Goal: Transaction & Acquisition: Purchase product/service

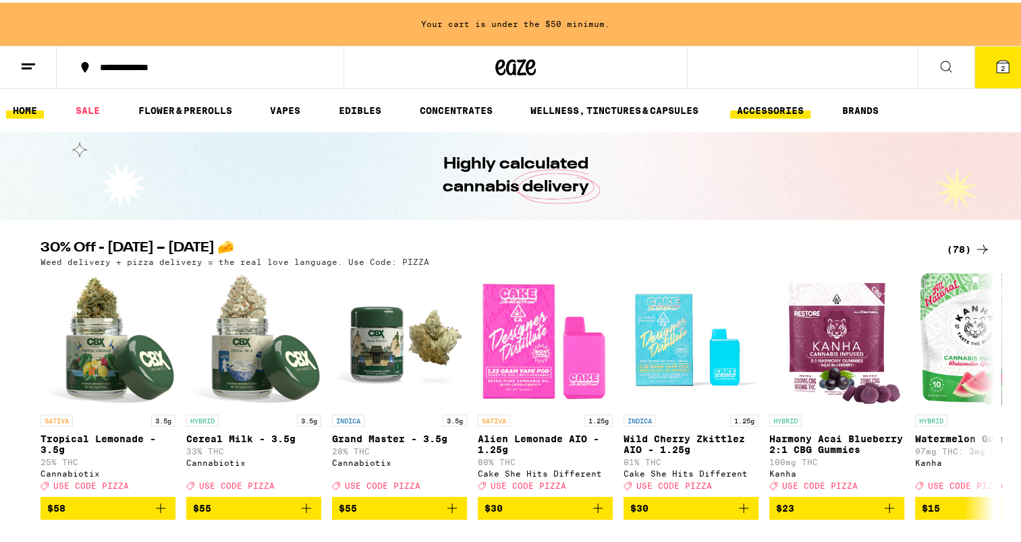
click at [794, 107] on link "ACCESSORIES" at bounding box center [770, 108] width 80 height 16
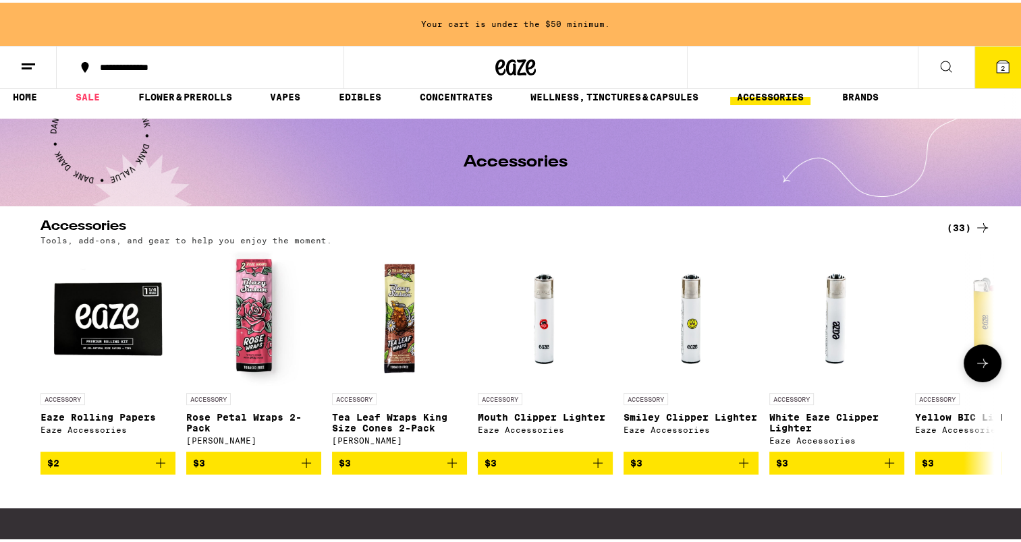
scroll to position [11, 0]
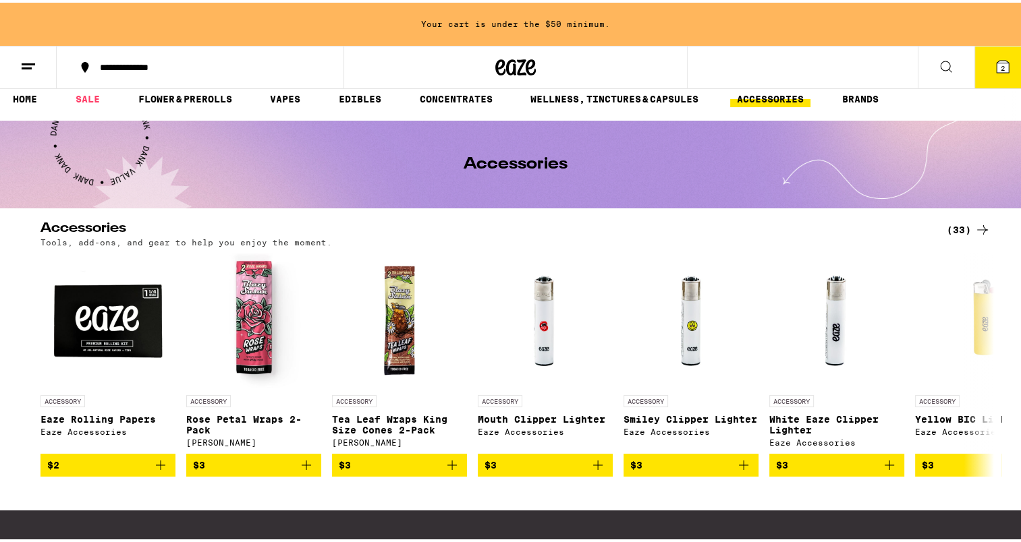
click at [974, 227] on icon at bounding box center [982, 227] width 16 height 16
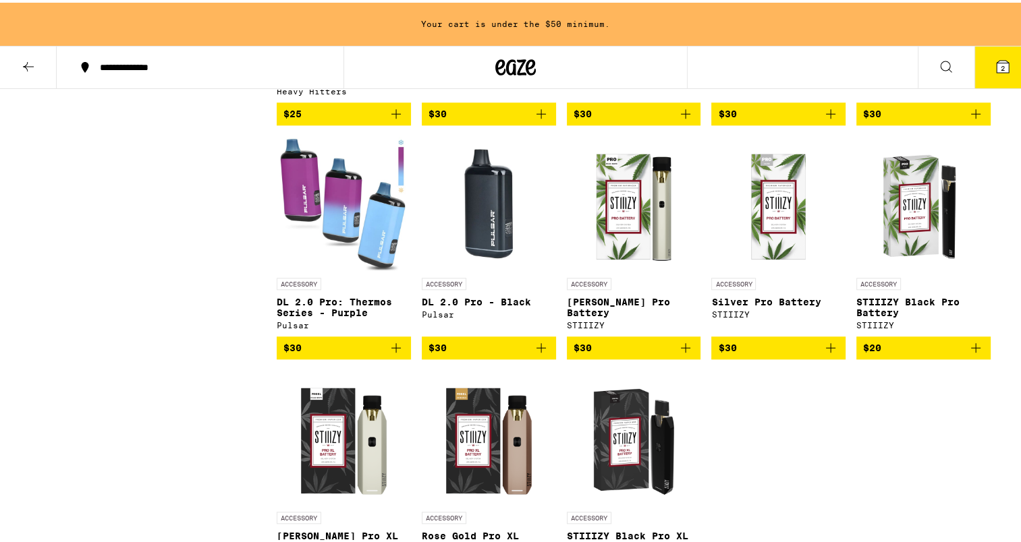
scroll to position [1271, 0]
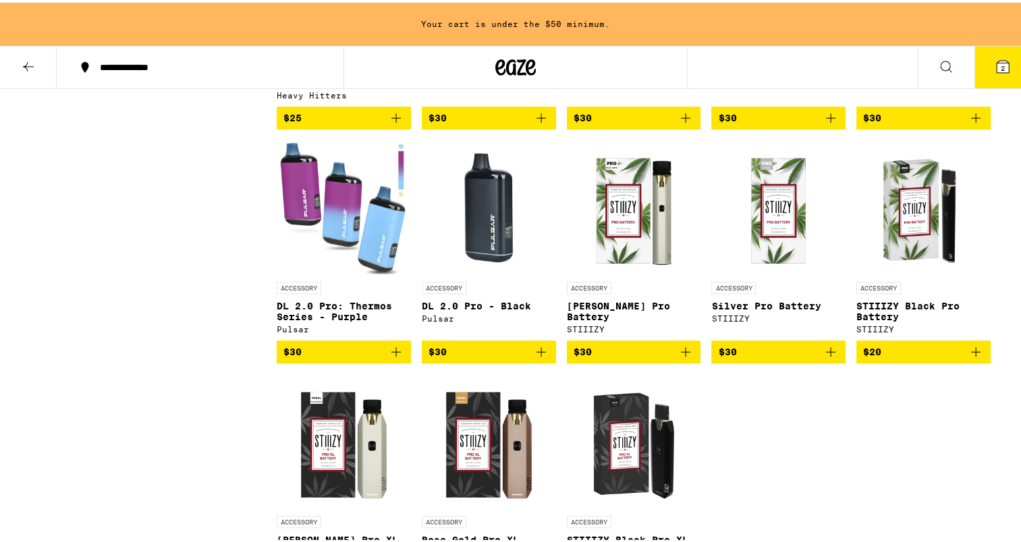
click at [971, 357] on icon "Add to bag" at bounding box center [975, 349] width 16 height 16
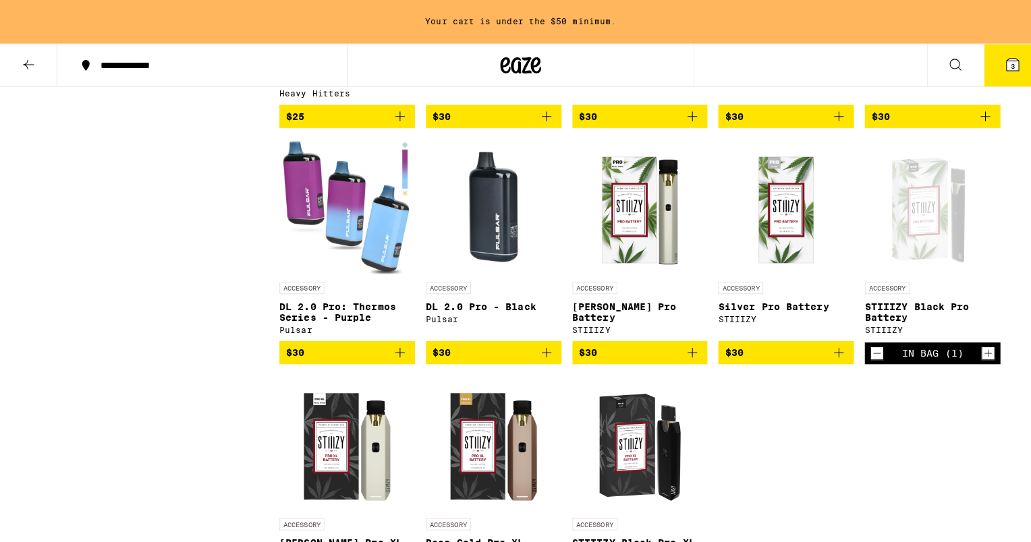
scroll to position [1228, 0]
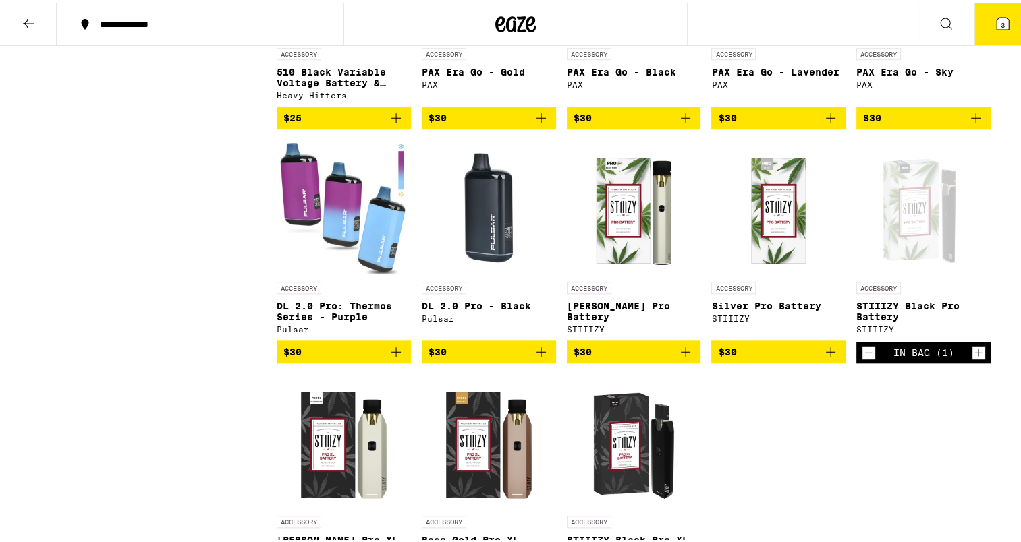
click at [996, 29] on button "3" at bounding box center [1002, 22] width 57 height 42
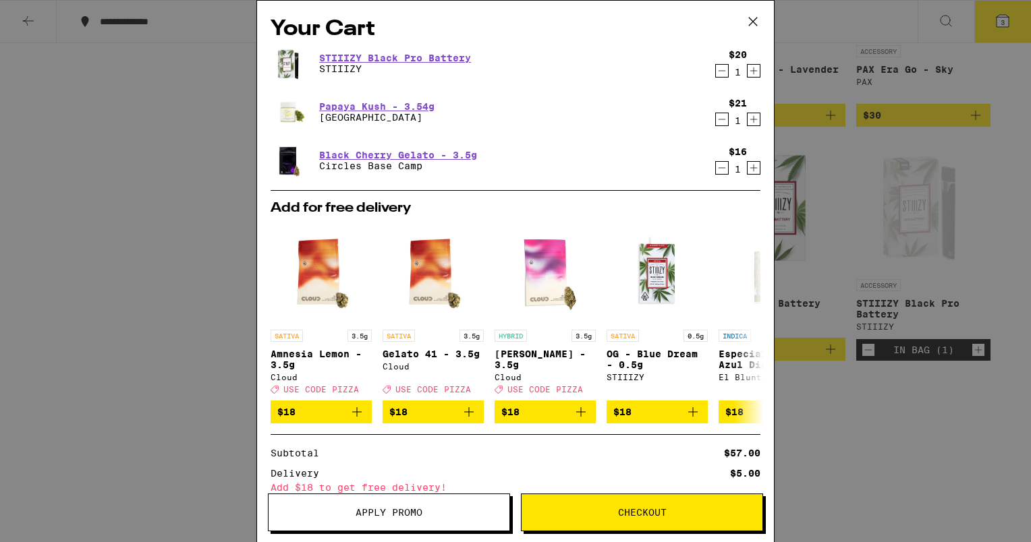
click at [716, 119] on icon "Decrement" at bounding box center [722, 119] width 12 height 16
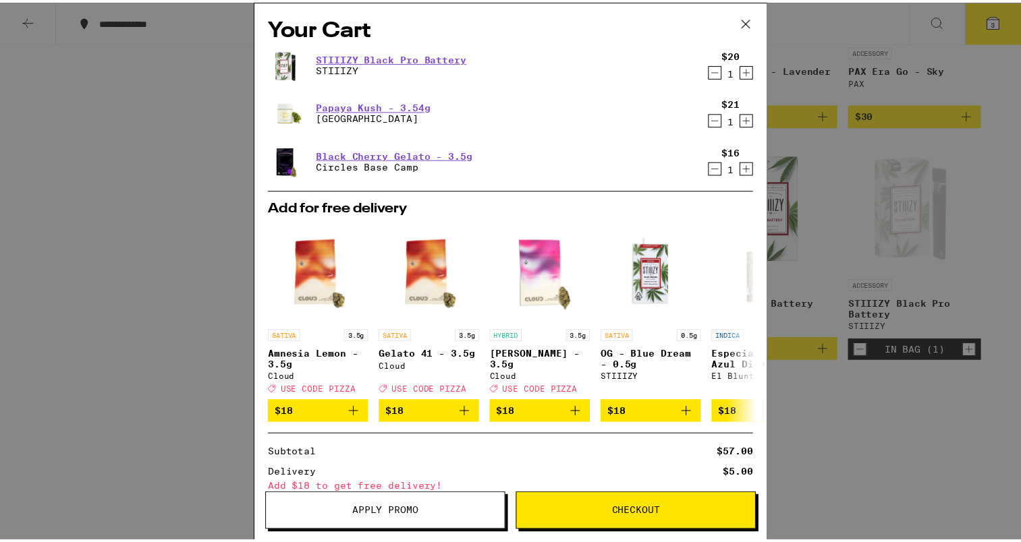
scroll to position [1271, 0]
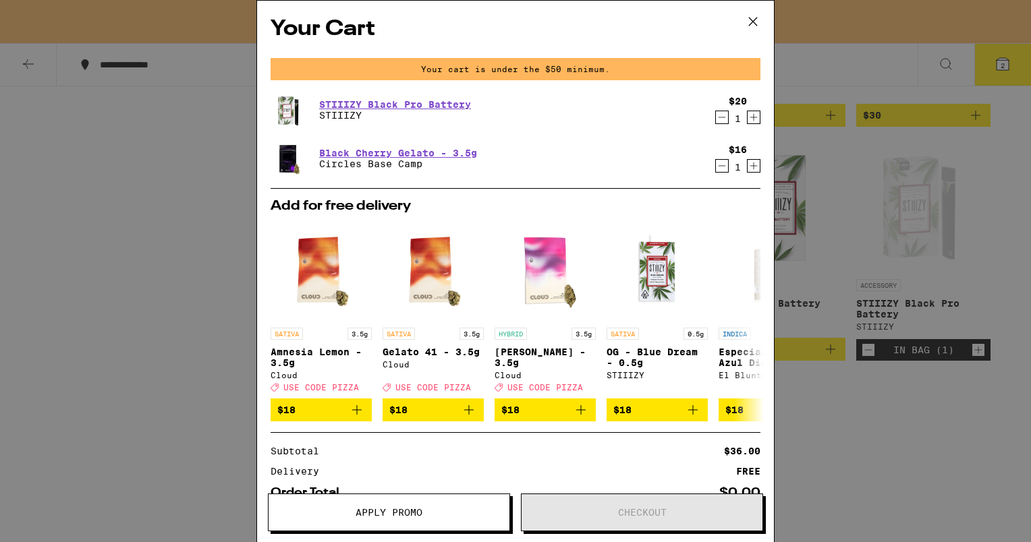
click at [217, 171] on div "Your Cart Your cart is under the $50 minimum. STIIIZY Black Pro Battery STIIIZY…" at bounding box center [515, 271] width 1031 height 542
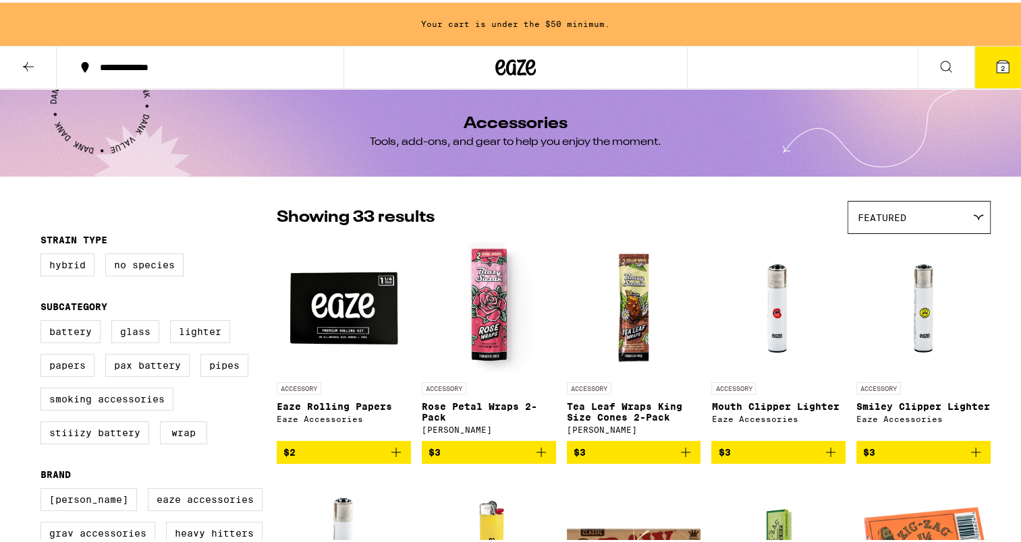
click at [32, 70] on icon at bounding box center [28, 64] width 16 height 16
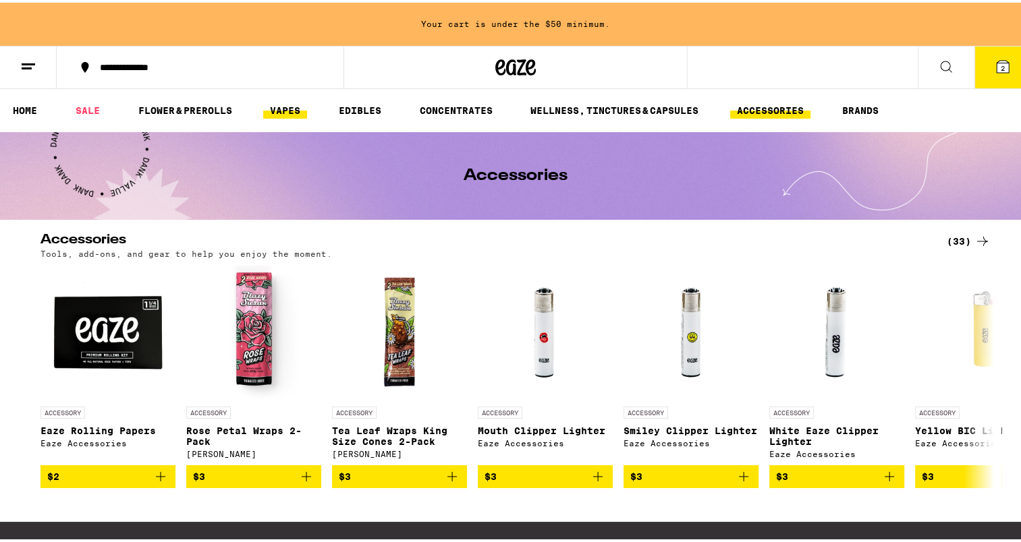
click at [272, 102] on link "VAPES" at bounding box center [285, 108] width 44 height 16
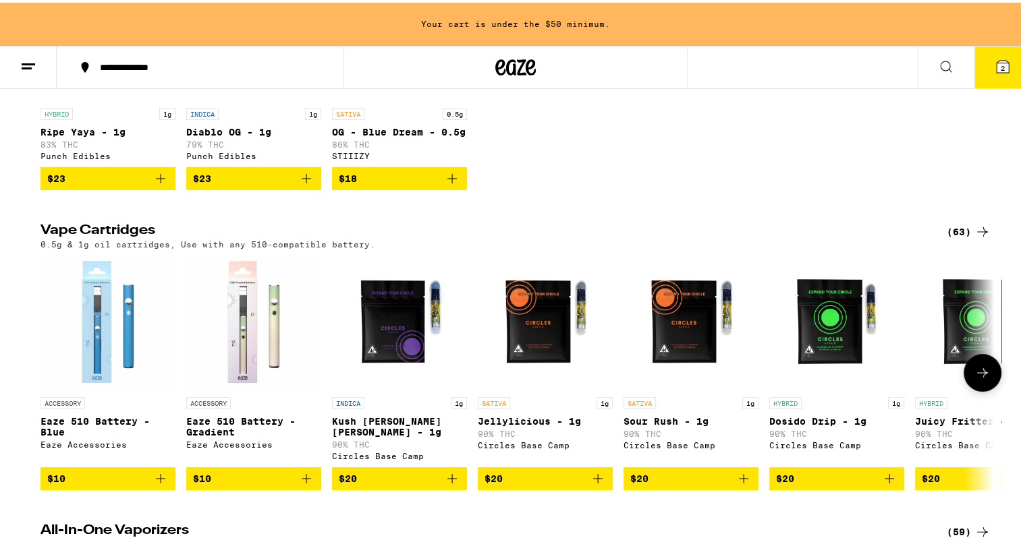
scroll to position [285, 0]
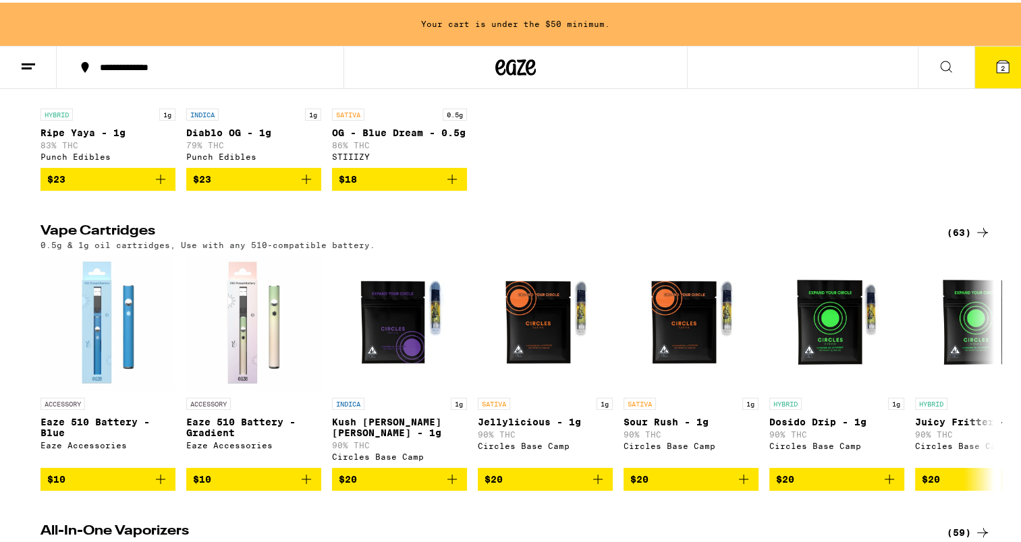
click at [957, 238] on div "(63)" at bounding box center [968, 230] width 44 height 16
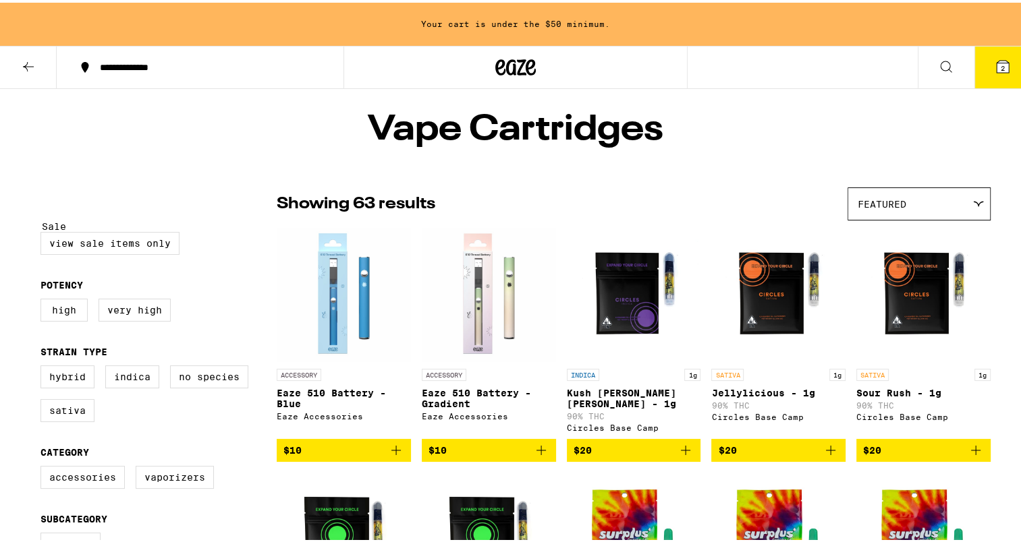
click at [1000, 61] on span "2" at bounding box center [1002, 65] width 4 height 8
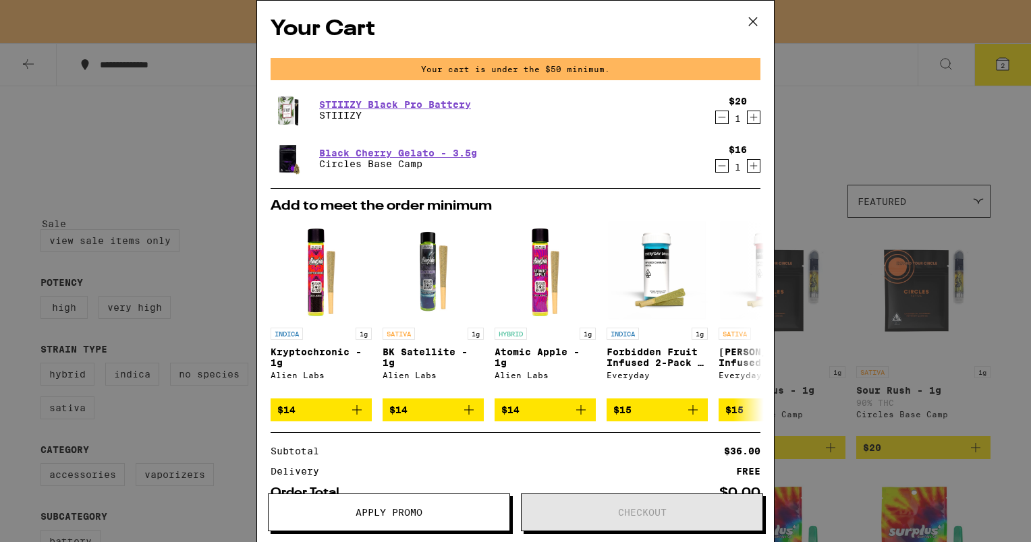
click at [755, 19] on icon at bounding box center [753, 22] width 8 height 8
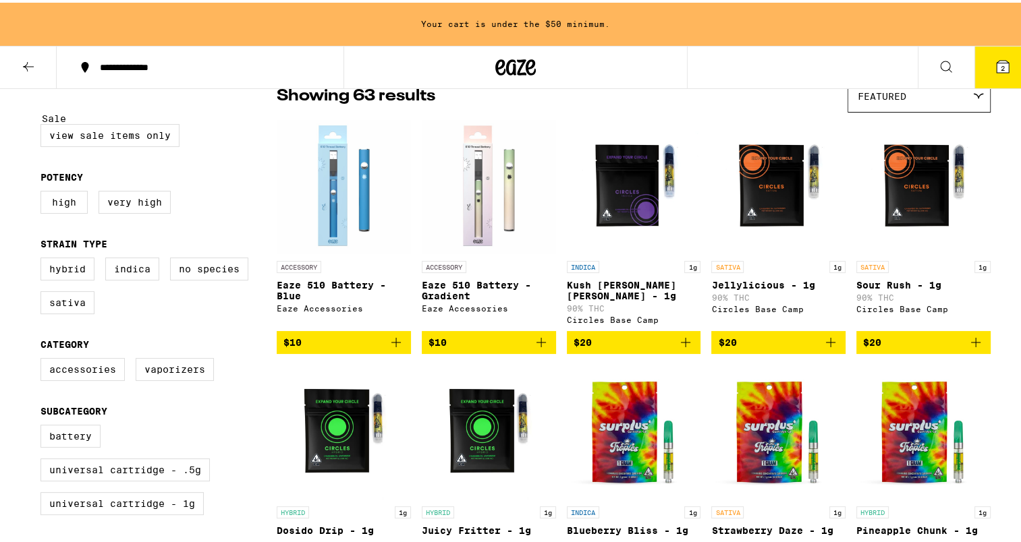
scroll to position [109, 0]
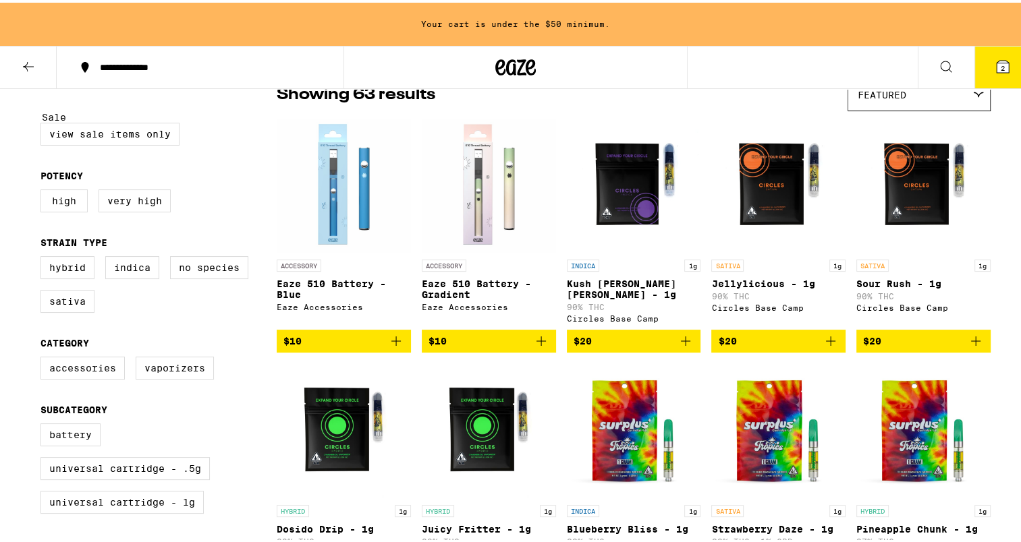
click at [679, 343] on icon "Add to bag" at bounding box center [685, 338] width 16 height 16
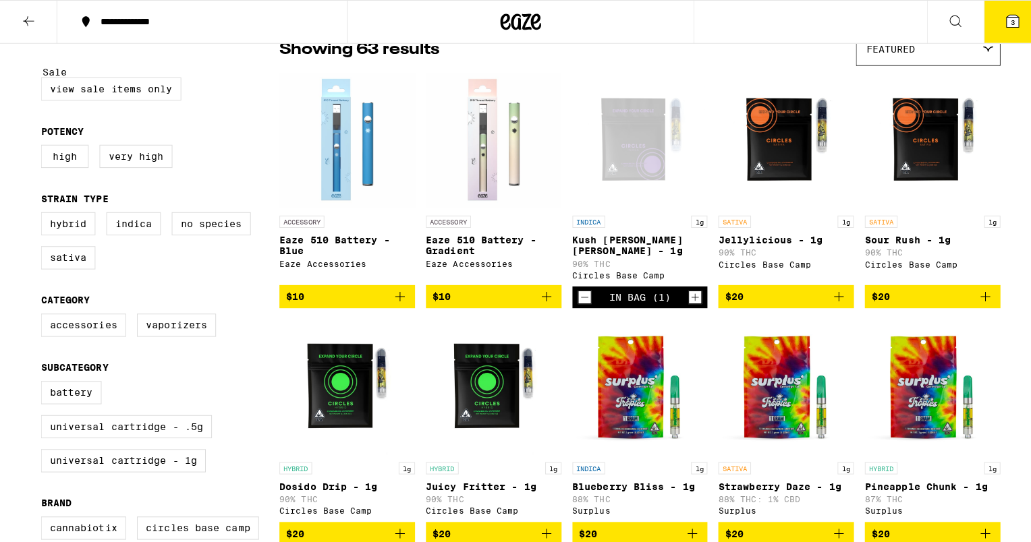
scroll to position [66, 0]
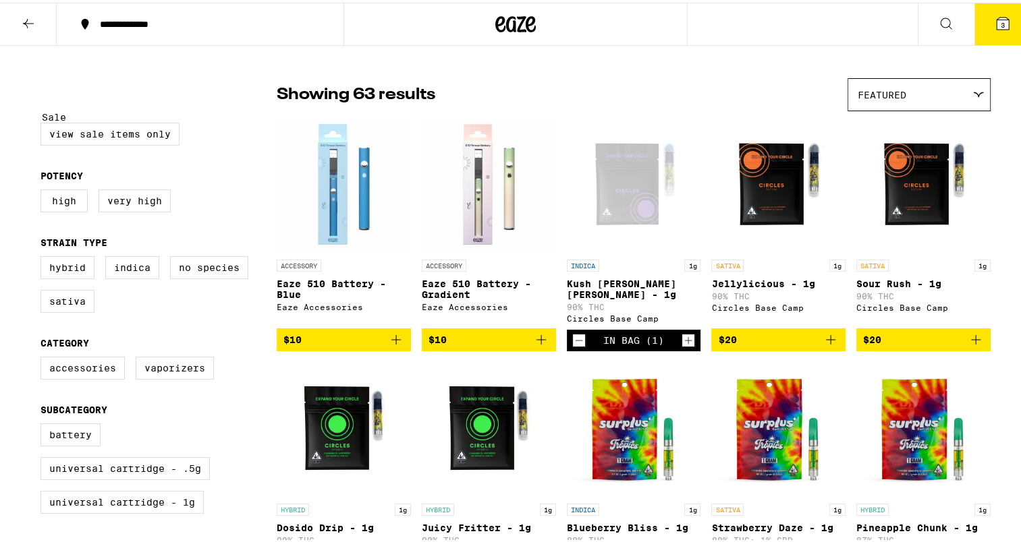
click at [994, 27] on icon at bounding box center [1002, 21] width 16 height 16
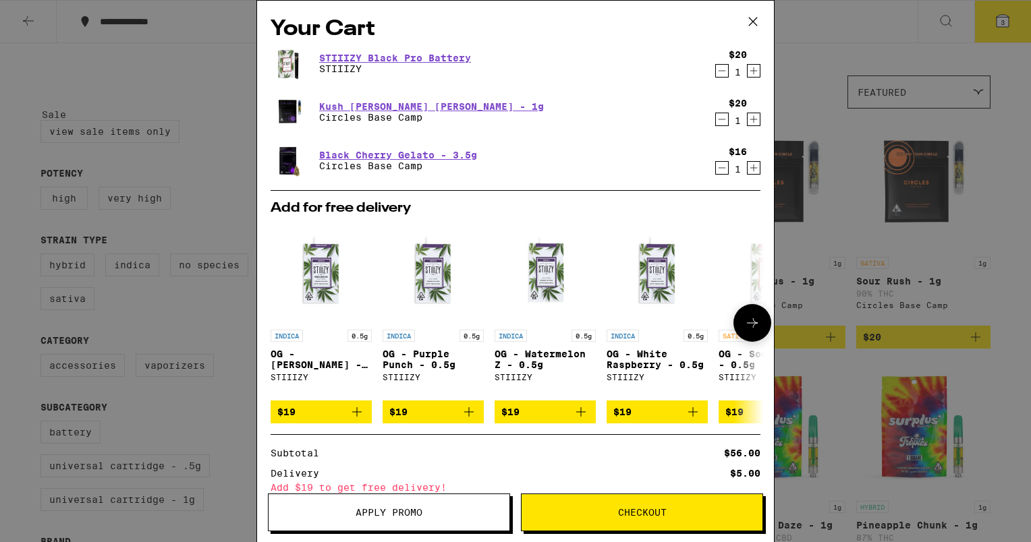
scroll to position [147, 0]
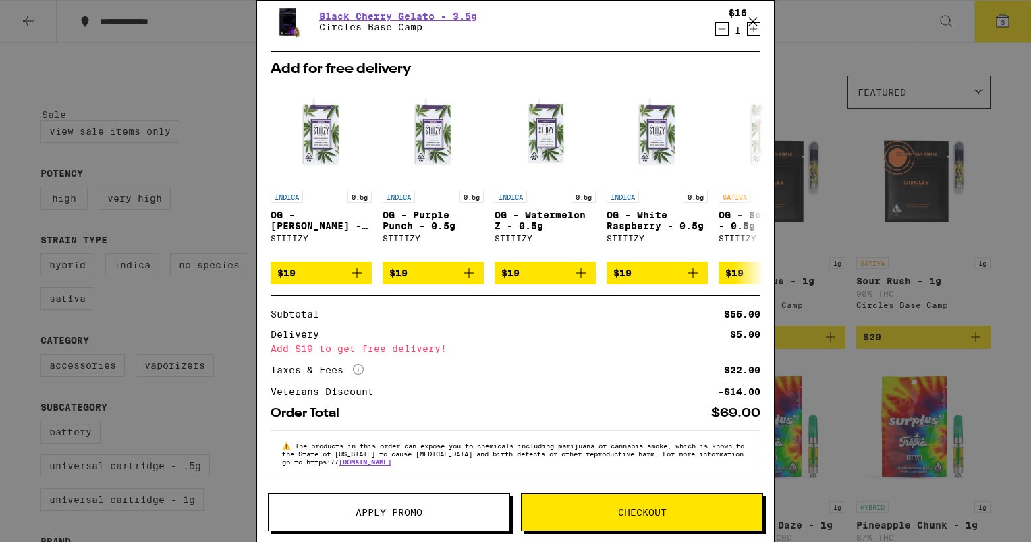
click at [666, 504] on button "Checkout" at bounding box center [642, 513] width 242 height 38
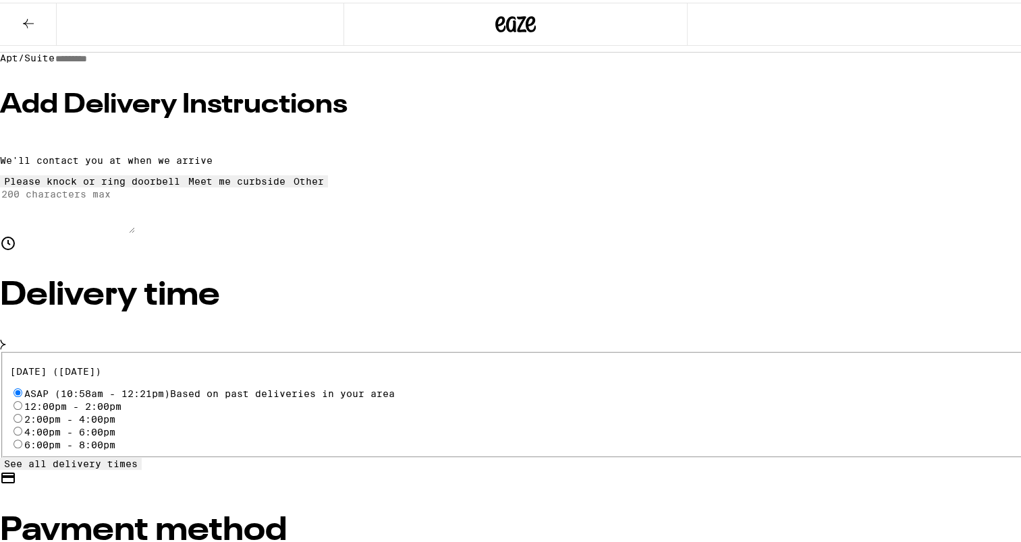
scroll to position [111, 0]
